Goal: Transaction & Acquisition: Purchase product/service

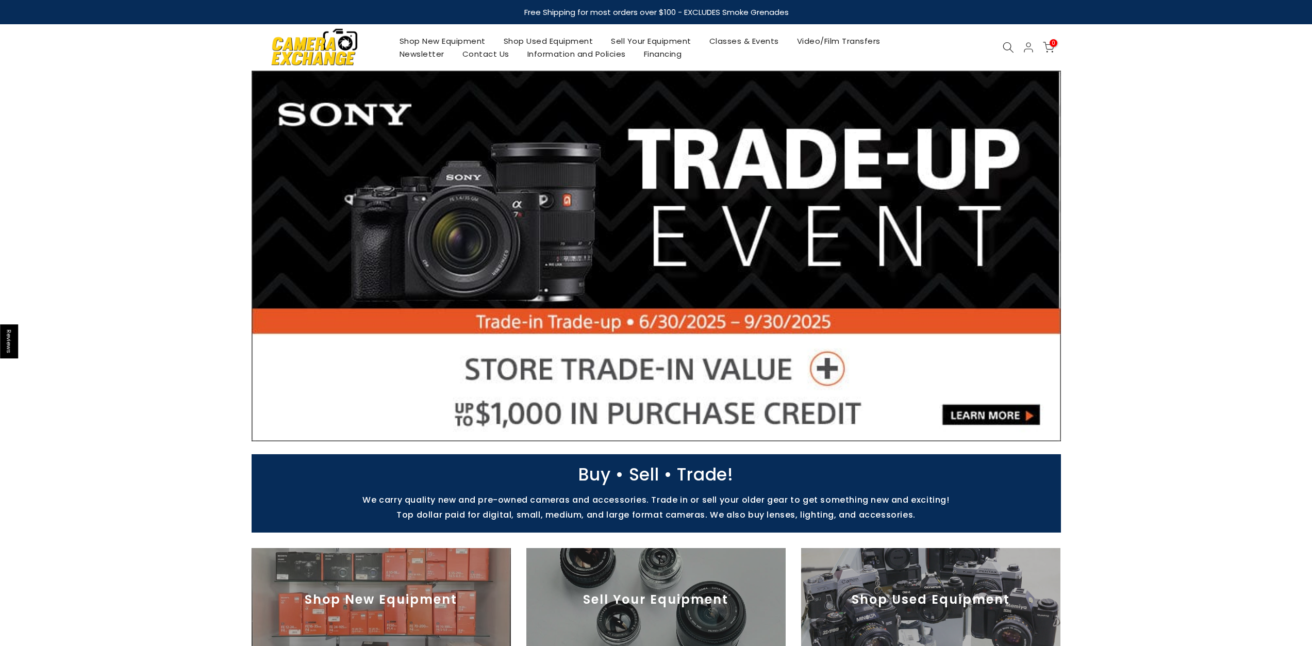
click at [1010, 44] on icon at bounding box center [1007, 47] width 11 height 11
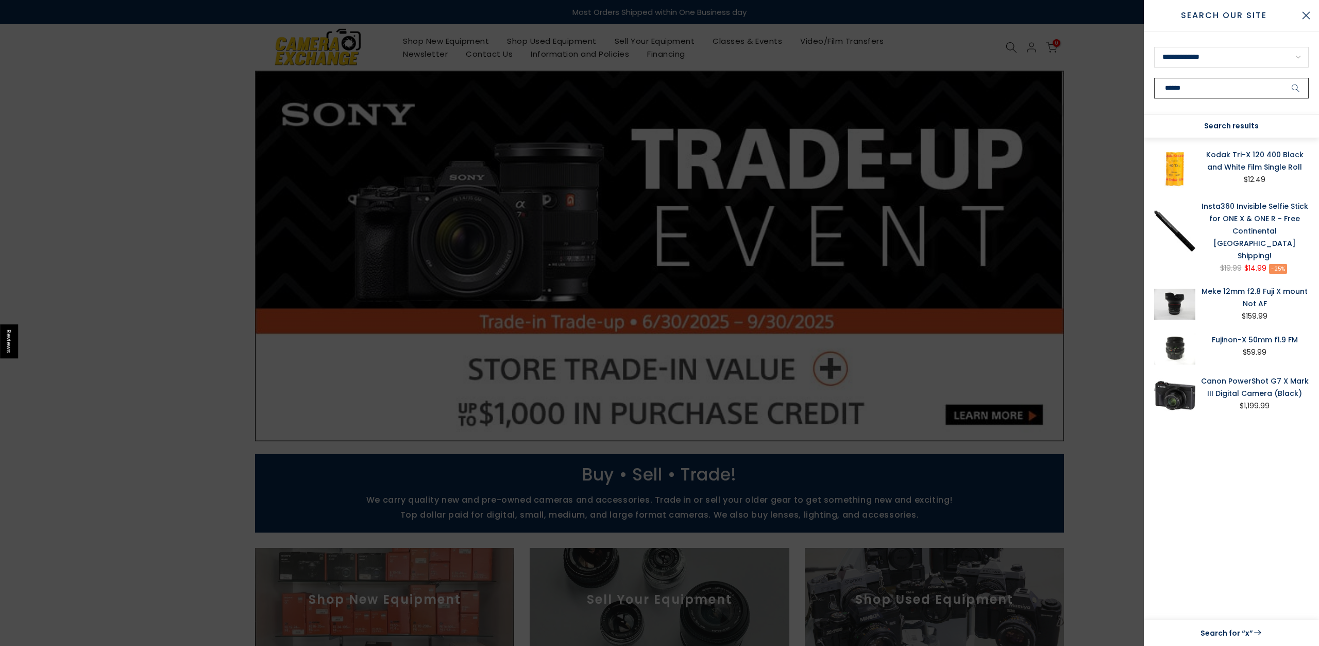
type input "******"
click at [1296, 88] on button "submit" at bounding box center [1296, 88] width 26 height 21
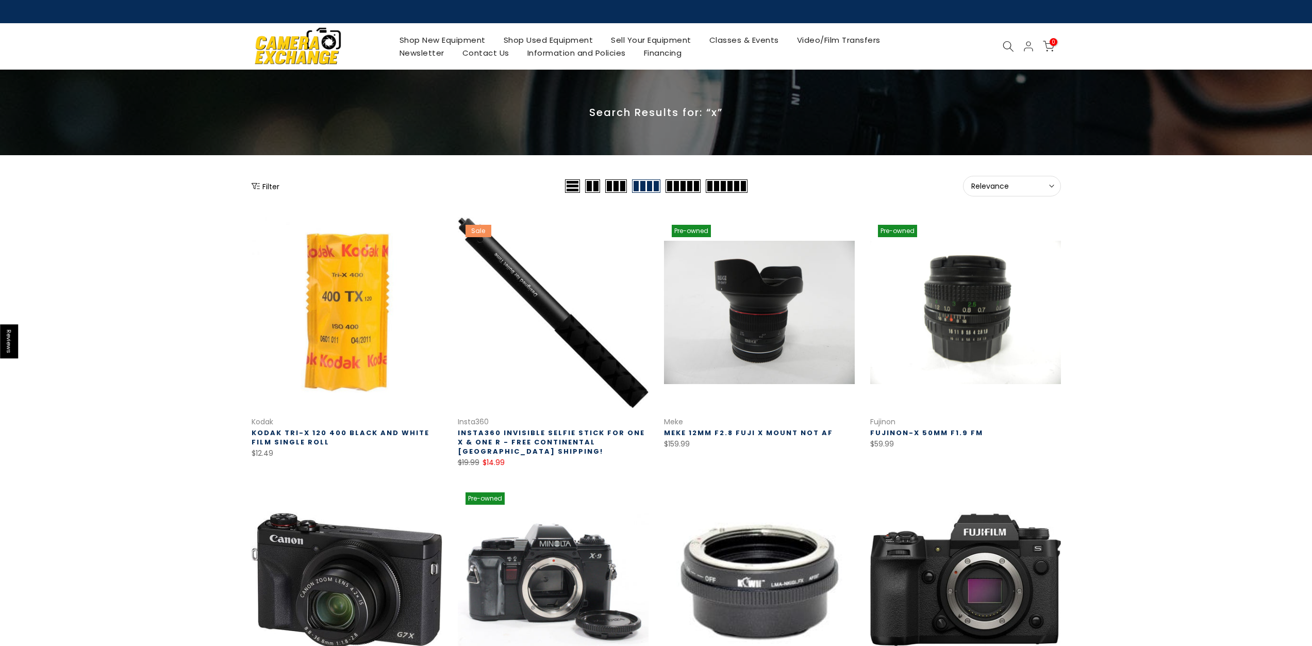
click at [471, 40] on link "Shop New Equipment" at bounding box center [442, 39] width 104 height 13
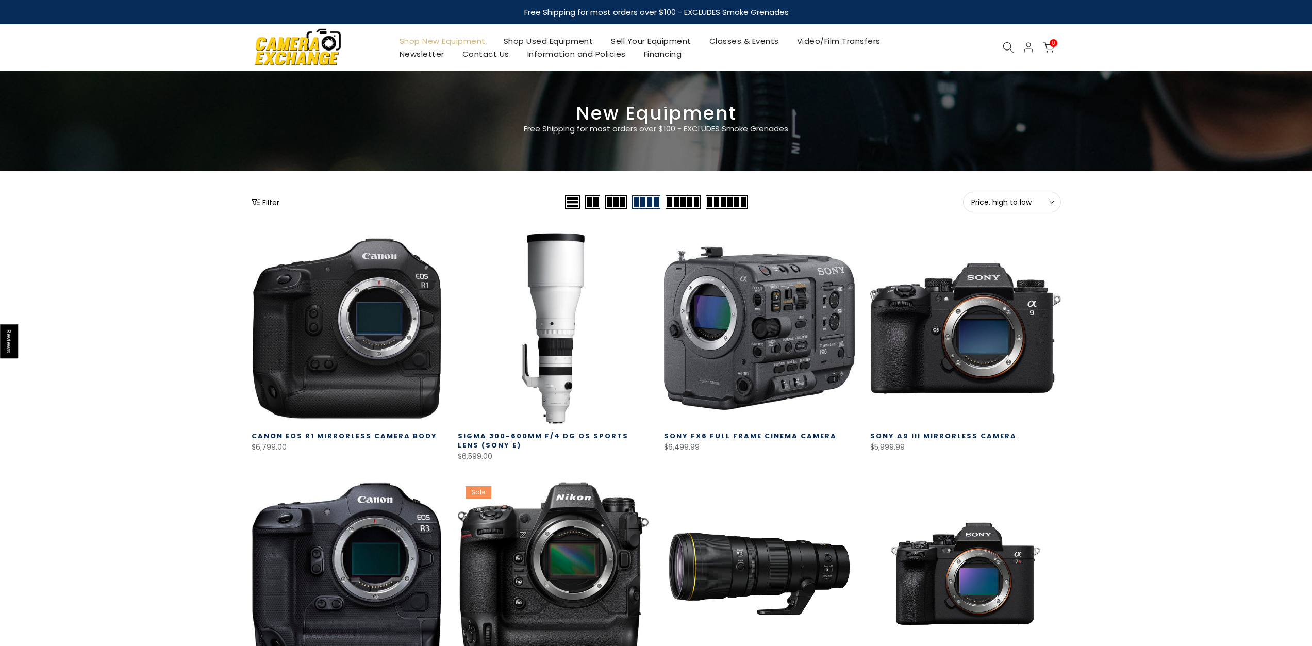
click at [1007, 46] on icon at bounding box center [1007, 47] width 11 height 11
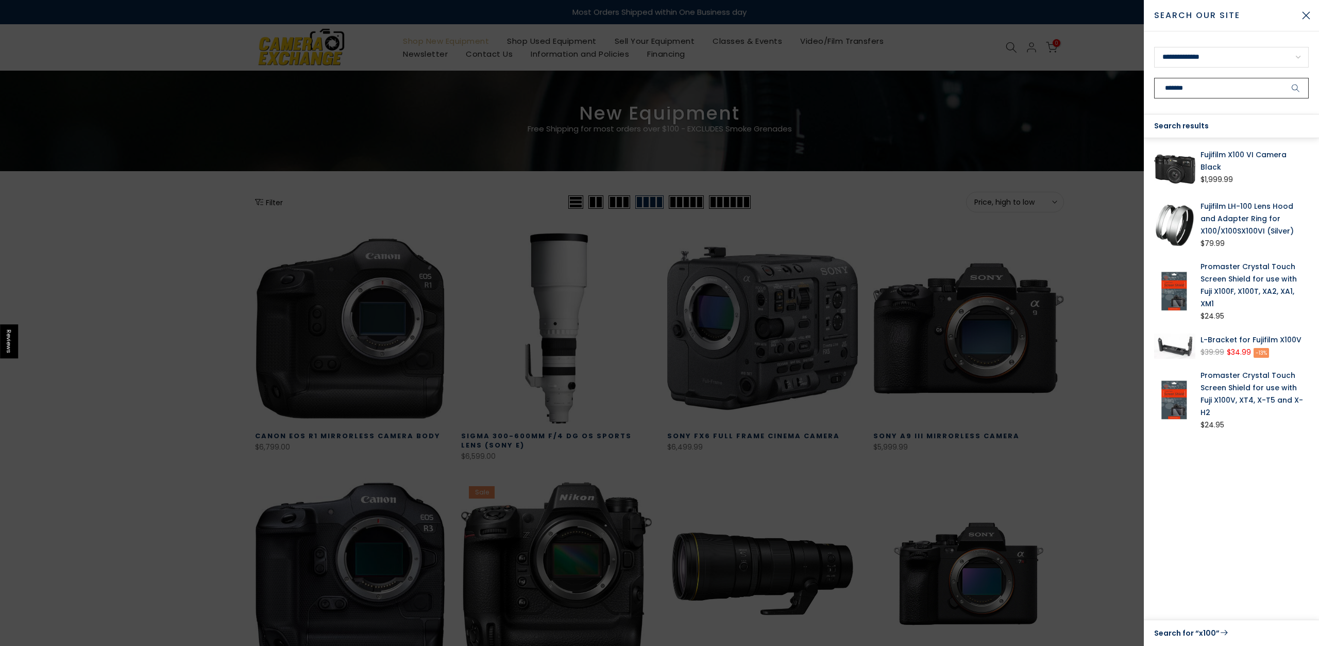
type input "*******"
click at [1296, 88] on button "submit" at bounding box center [1296, 88] width 26 height 21
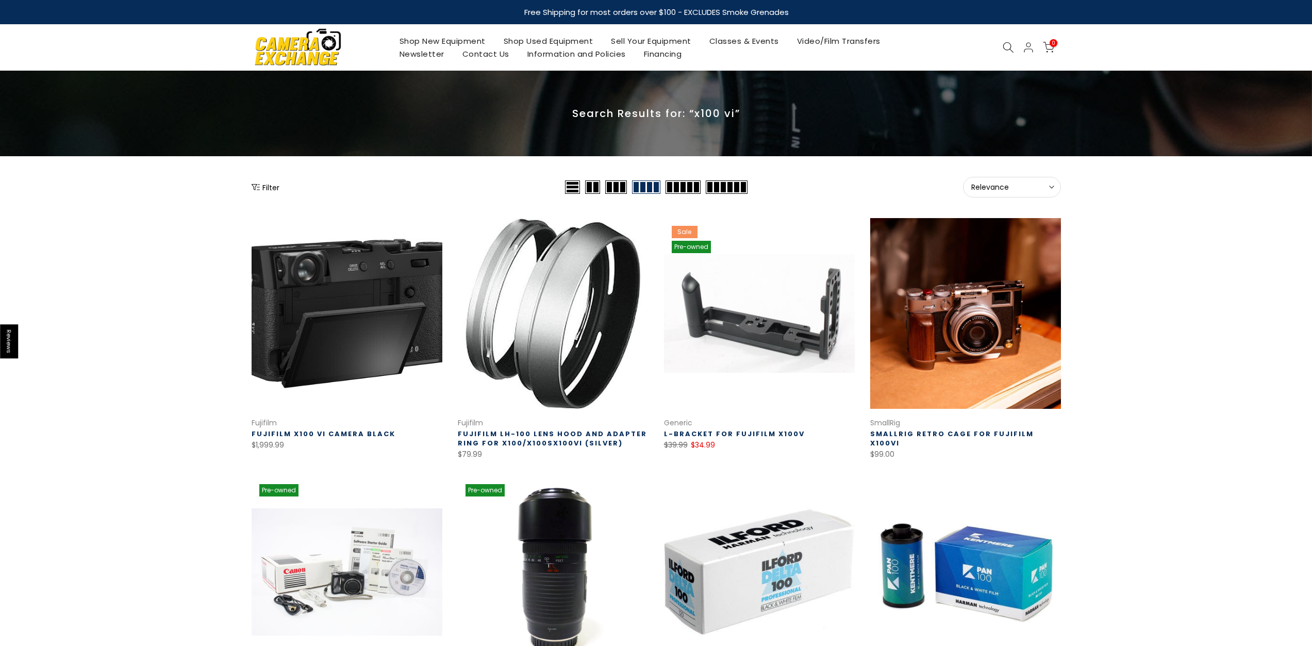
click at [309, 363] on link at bounding box center [346, 313] width 191 height 191
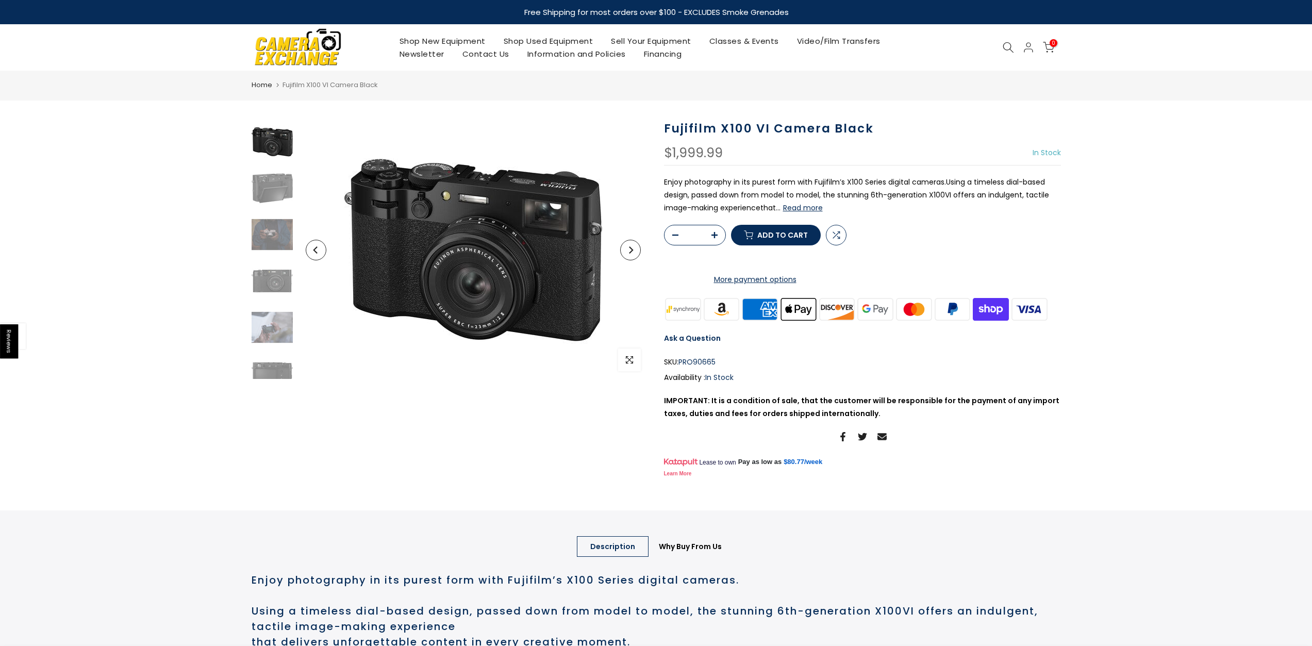
click at [720, 236] on button "button" at bounding box center [717, 235] width 15 height 21
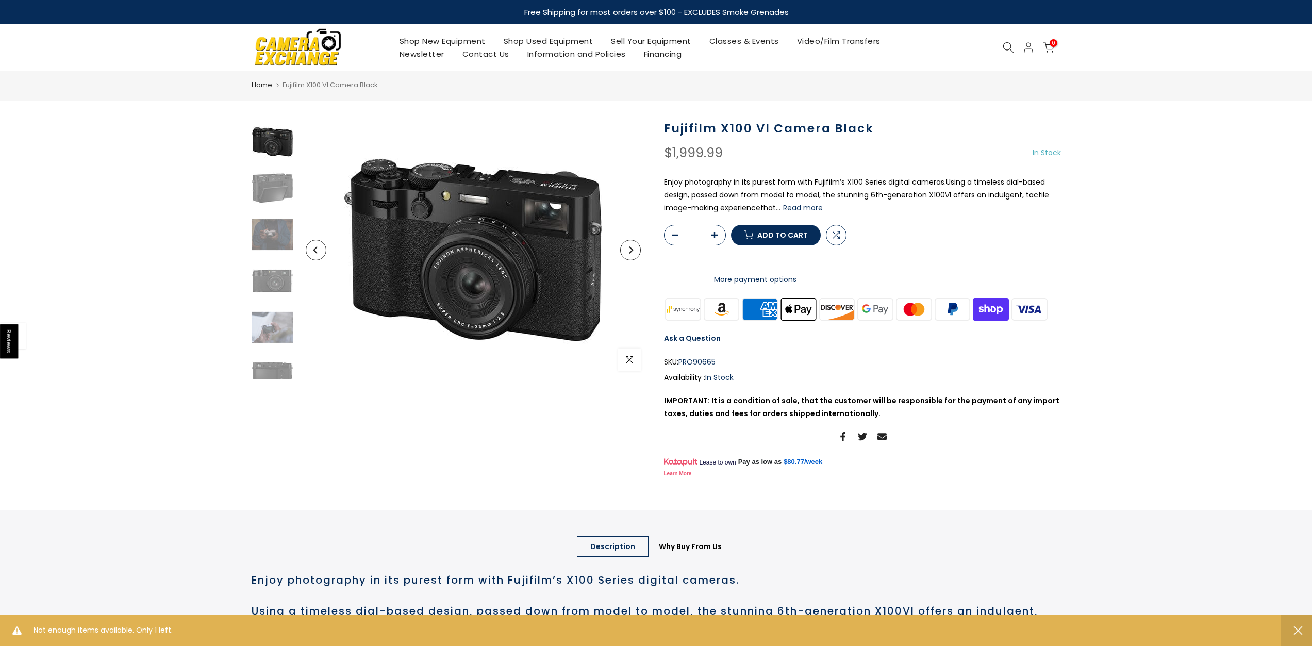
click at [720, 236] on button "button" at bounding box center [717, 235] width 15 height 21
click at [715, 236] on icon "button" at bounding box center [714, 235] width 6 height 6
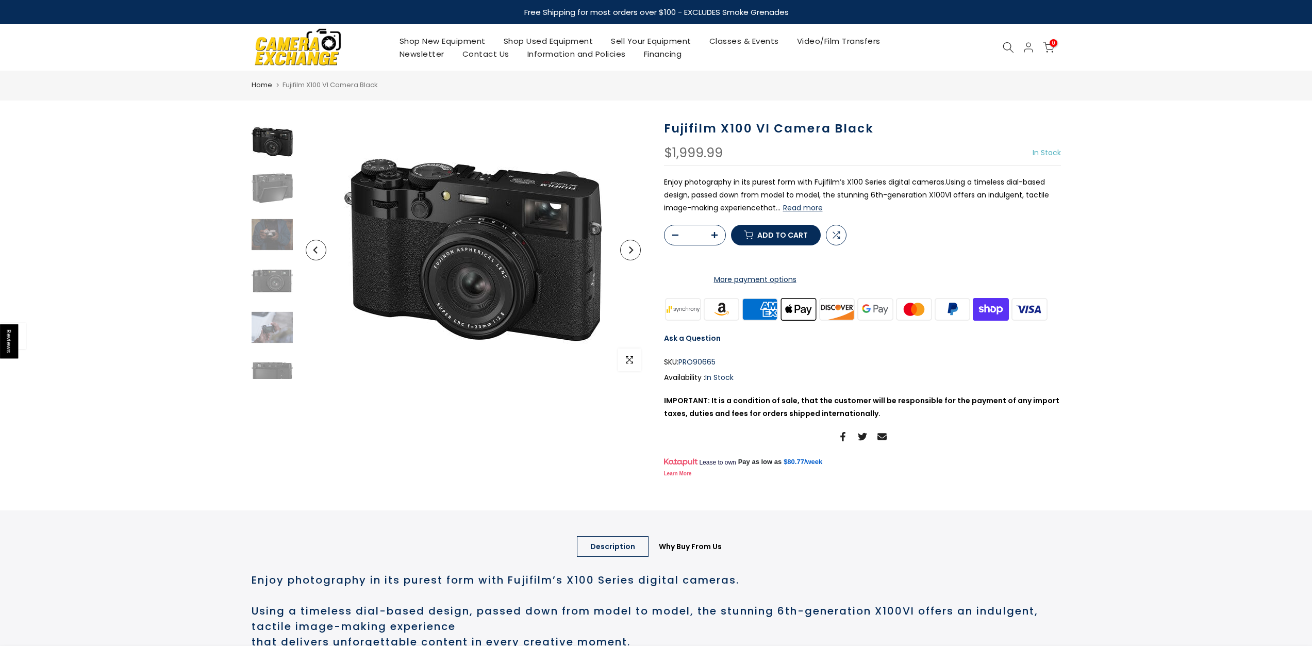
click at [793, 239] on span "Add to cart" at bounding box center [782, 234] width 51 height 7
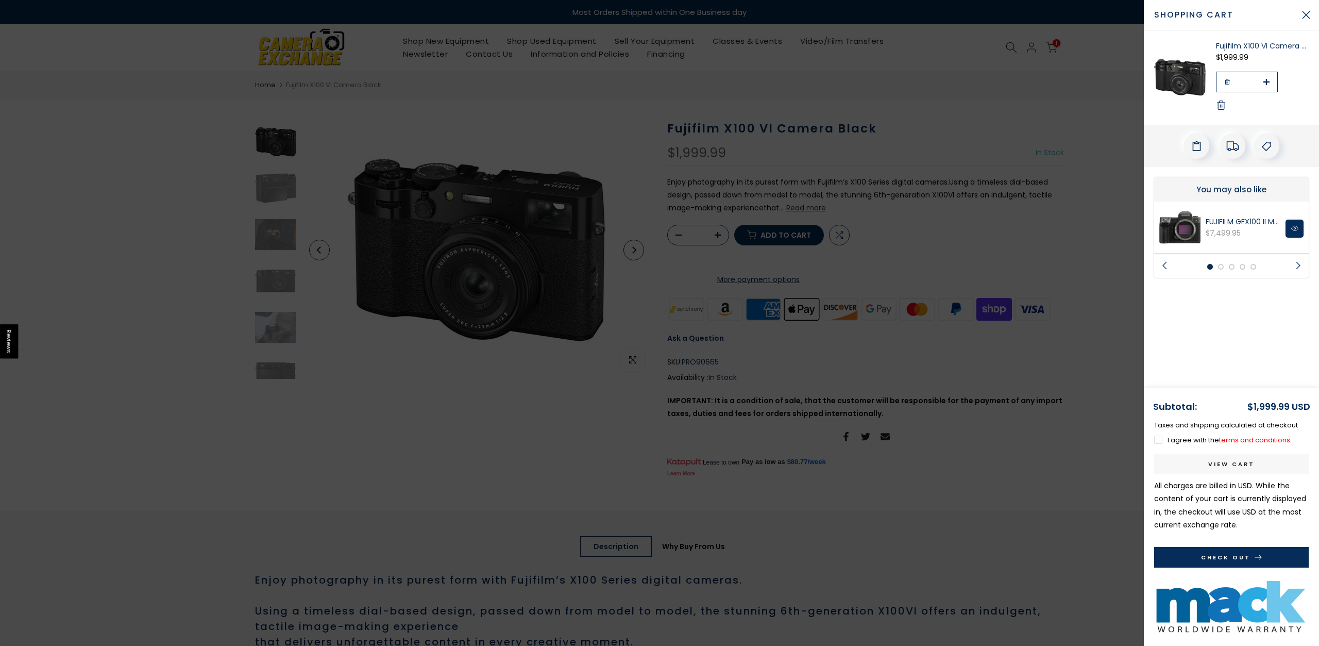
click at [1266, 559] on button "Check Out" at bounding box center [1231, 557] width 155 height 21
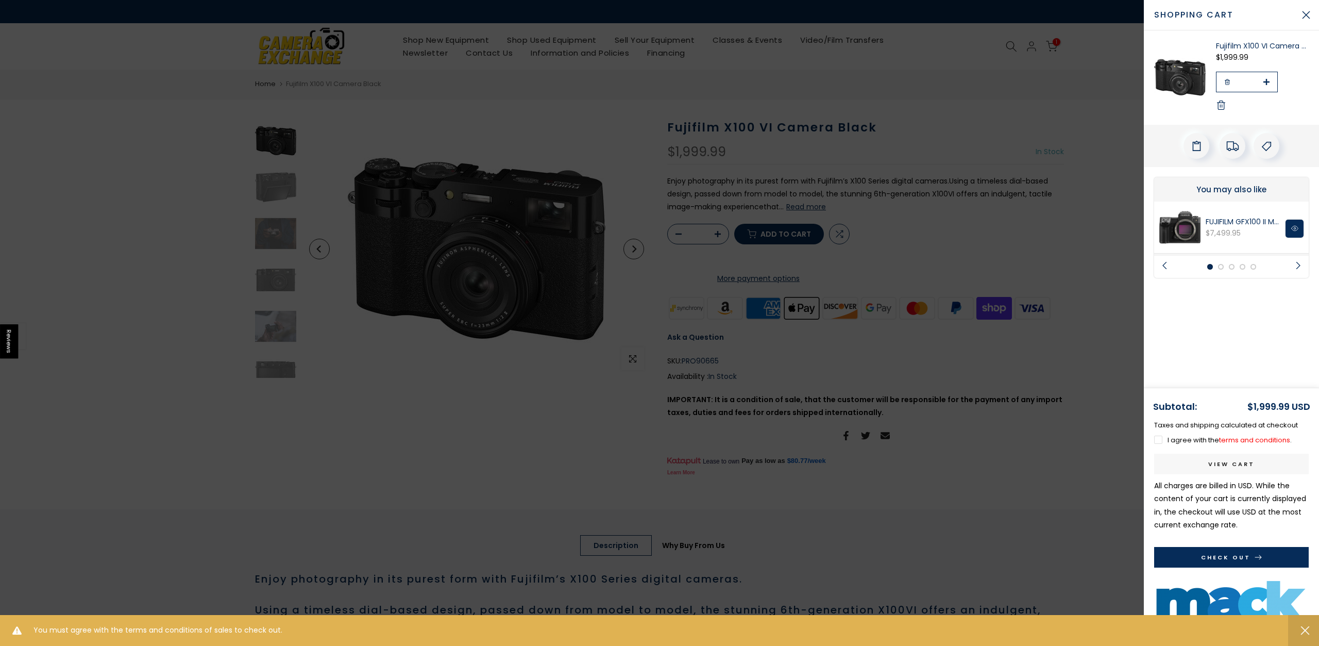
click at [1304, 629] on icon "button" at bounding box center [1305, 630] width 8 height 8
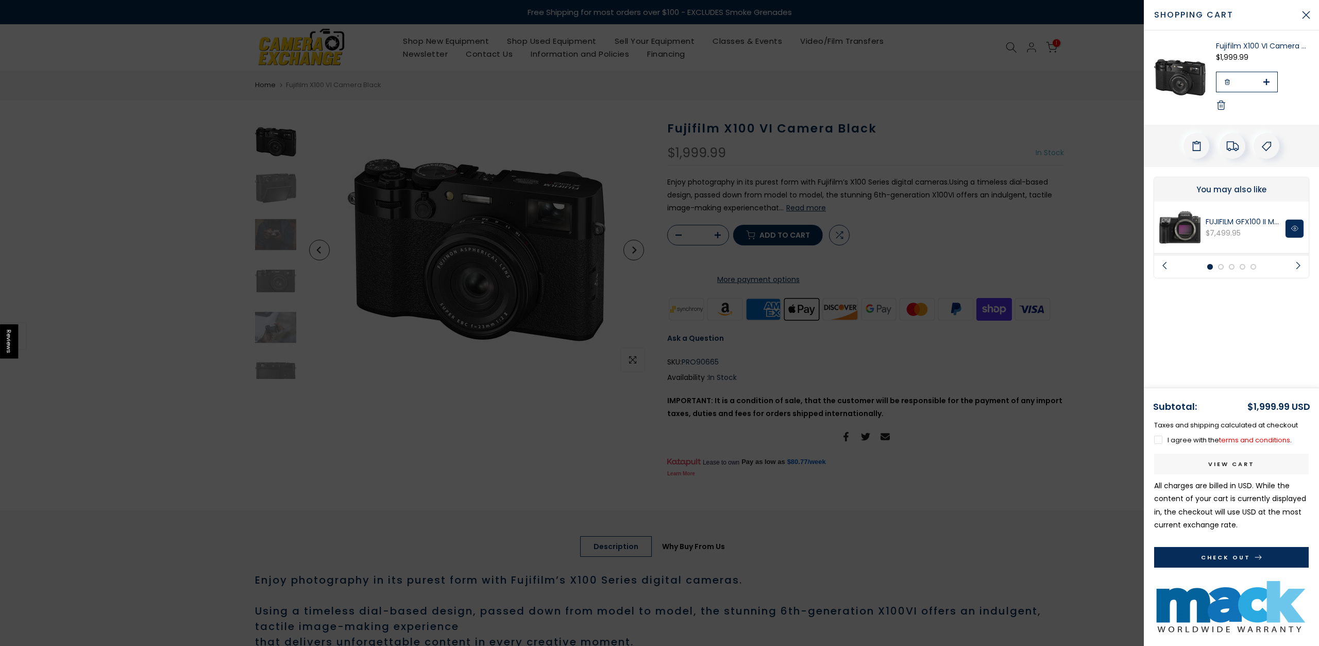
click at [1182, 437] on label "I agree with the terms and conditions ." at bounding box center [1223, 440] width 138 height 10
click at [1256, 563] on button "Check Out" at bounding box center [1231, 557] width 155 height 21
